Goal: Find specific page/section: Find specific page/section

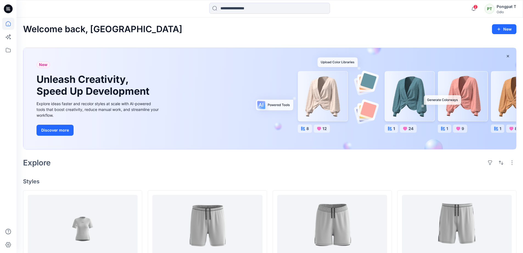
scroll to position [110, 0]
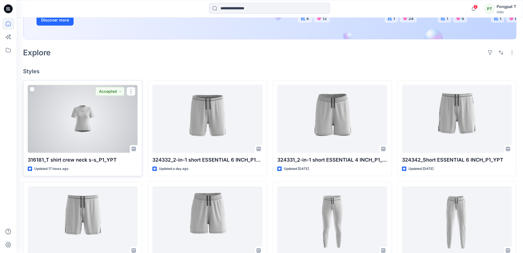
click at [84, 115] on div at bounding box center [83, 119] width 110 height 68
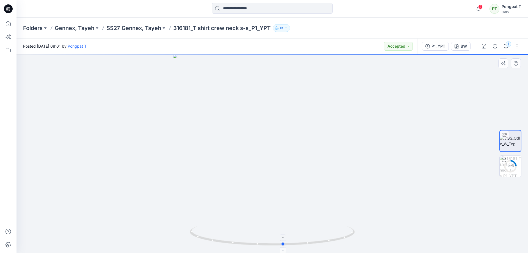
drag, startPoint x: 344, startPoint y: 237, endPoint x: 190, endPoint y: 233, distance: 153.7
click at [190, 233] on icon at bounding box center [273, 236] width 166 height 21
click at [147, 30] on p "SS27 Gennex, Tayeh" at bounding box center [133, 28] width 55 height 8
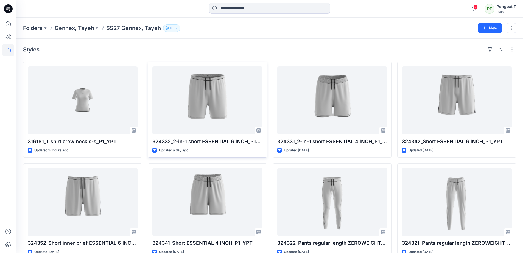
drag, startPoint x: 249, startPoint y: 52, endPoint x: 247, endPoint y: 88, distance: 36.6
click at [249, 52] on div "Styles" at bounding box center [270, 49] width 494 height 9
